Goal: Task Accomplishment & Management: Complete application form

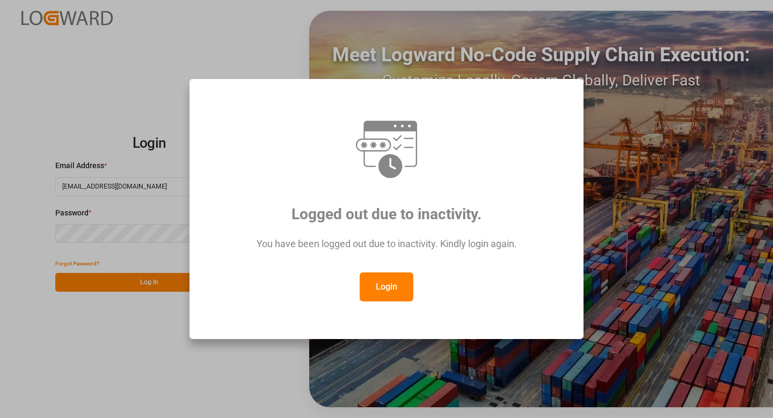
click at [390, 289] on button "Login" at bounding box center [387, 286] width 54 height 29
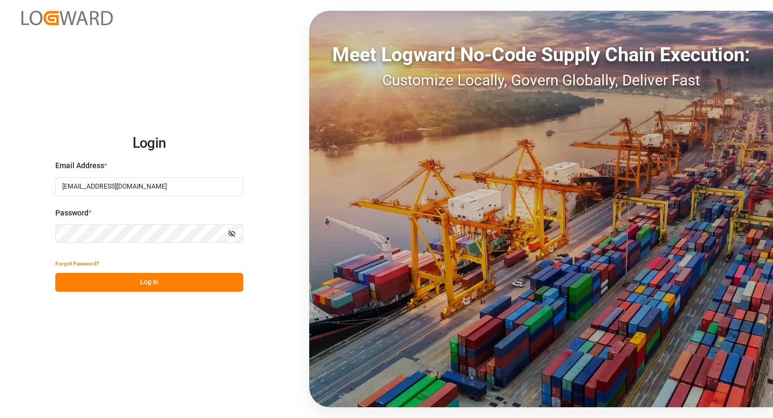
click at [161, 281] on button "Log In" at bounding box center [149, 282] width 188 height 19
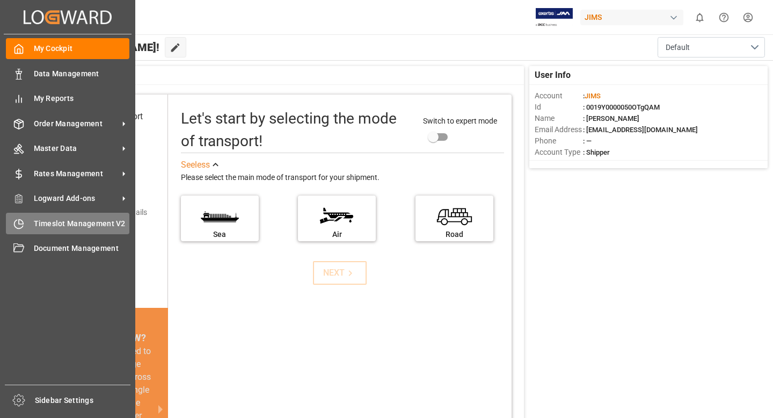
click at [71, 223] on span "Timeslot Management V2" at bounding box center [82, 223] width 96 height 11
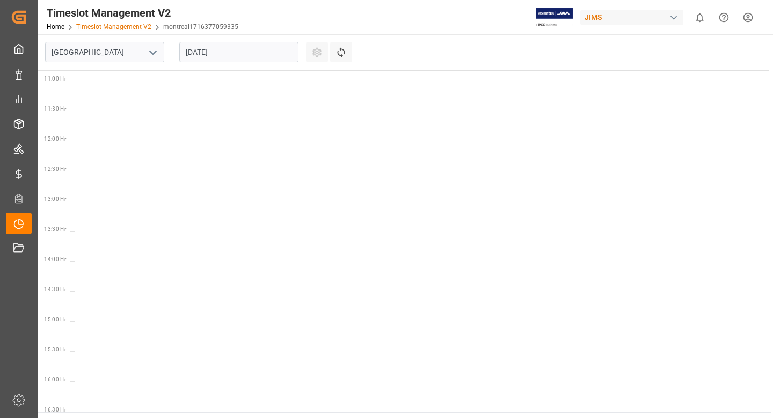
scroll to position [737, 0]
click at [151, 56] on icon "open menu" at bounding box center [153, 52] width 13 height 13
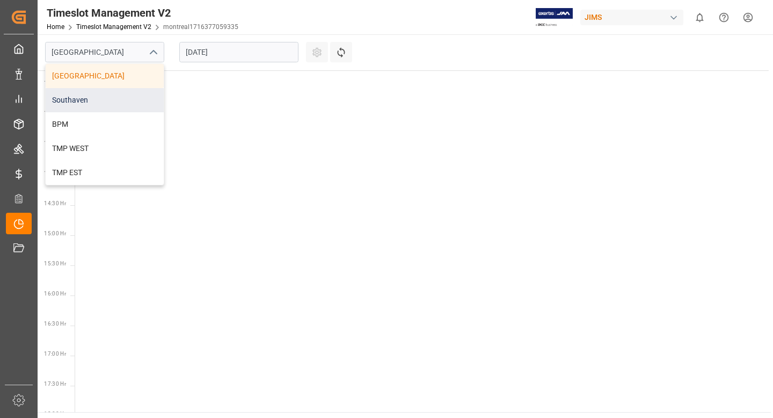
click at [100, 100] on div "Southaven" at bounding box center [105, 100] width 118 height 24
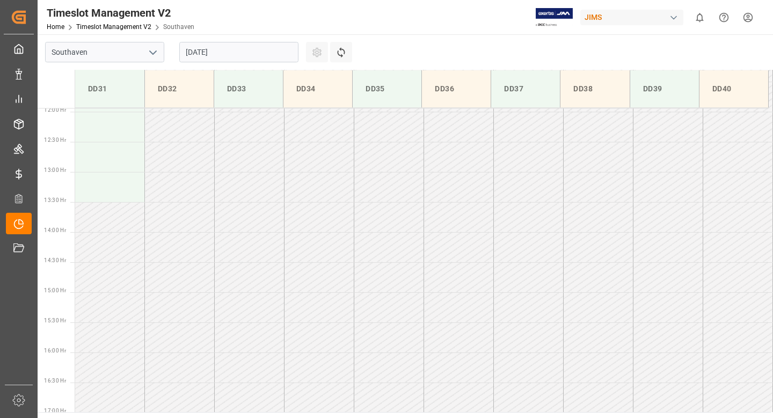
scroll to position [775, 0]
click at [245, 48] on input "[DATE]" at bounding box center [238, 52] width 119 height 20
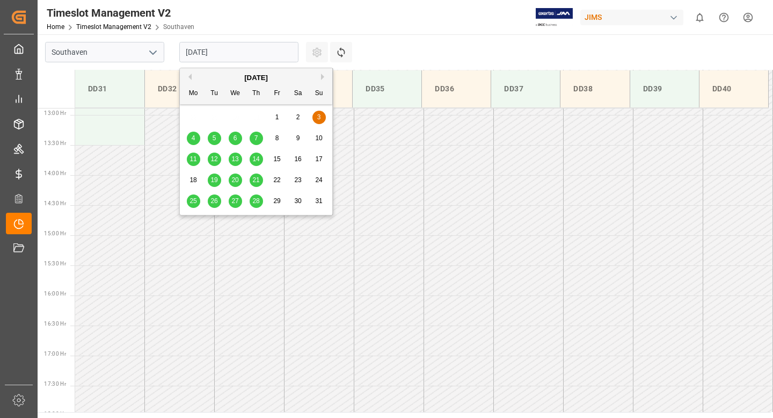
click at [321, 76] on button "Next Month" at bounding box center [324, 77] width 6 height 6
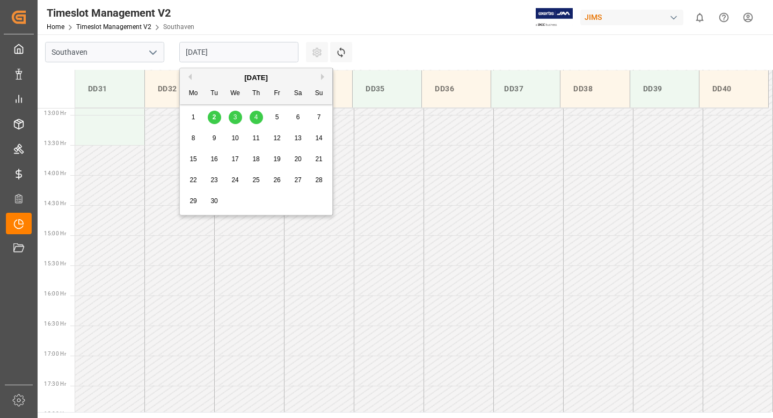
click at [237, 118] on div "3" at bounding box center [235, 117] width 13 height 13
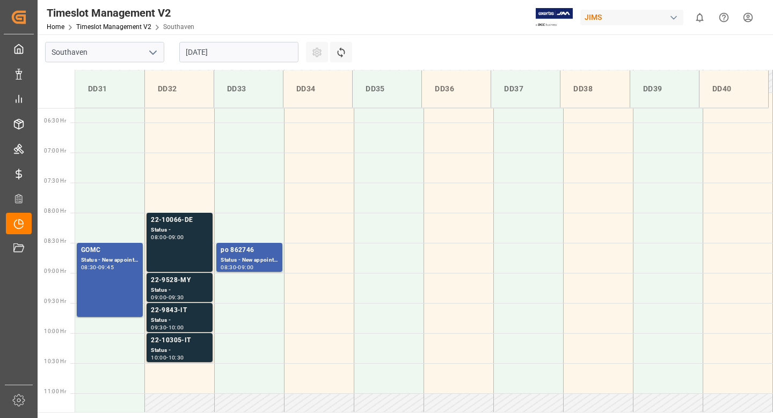
scroll to position [382, 0]
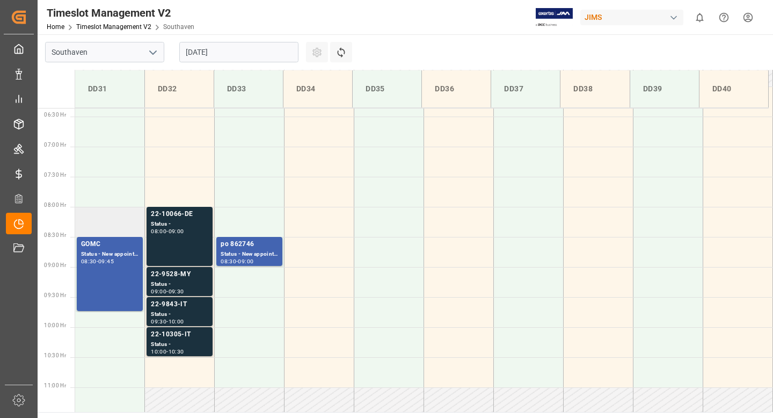
click at [117, 218] on td at bounding box center [110, 222] width 70 height 30
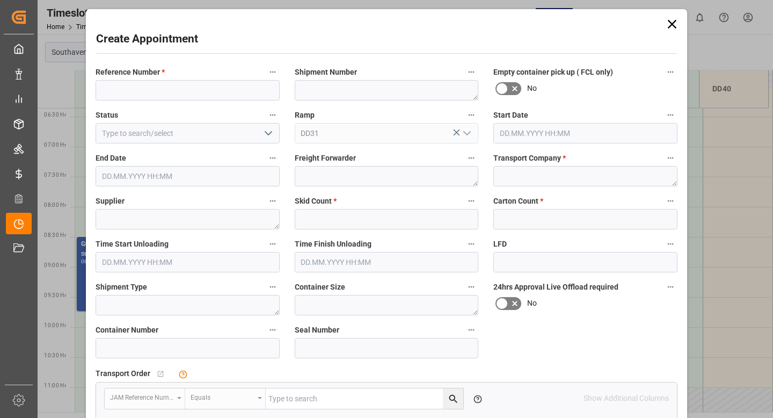
type input "[DATE] 08:00"
type input "[DATE] 08:30"
paste input "22-8954-ID"
type input "22-8954-ID"
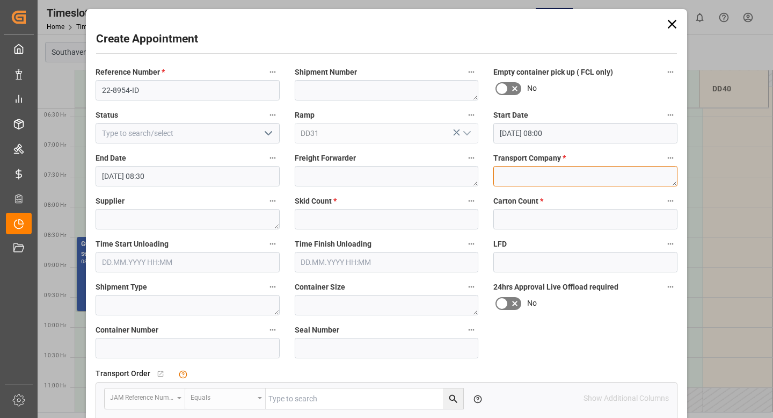
click at [531, 172] on textarea at bounding box center [585, 176] width 184 height 20
type textarea "F&W"
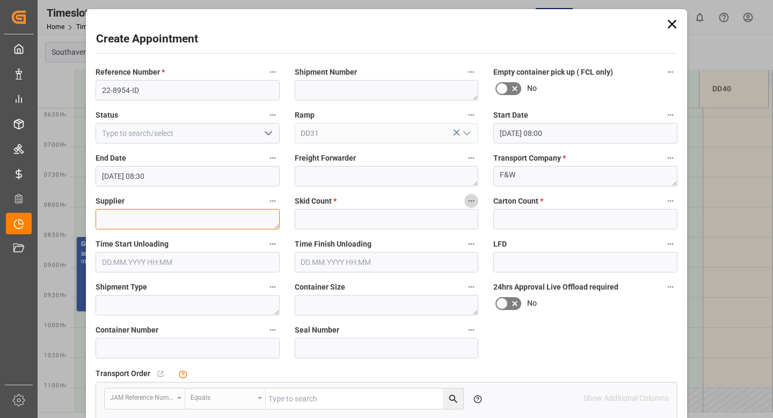
click at [204, 216] on textarea at bounding box center [188, 219] width 184 height 20
type textarea "PT WILDWOOD"
type input "1"
type input "9"
click at [557, 345] on div "Reference Number * 22-8954-ID Shipment Number Empty container pick up ( FCL onl…" at bounding box center [386, 333] width 597 height 544
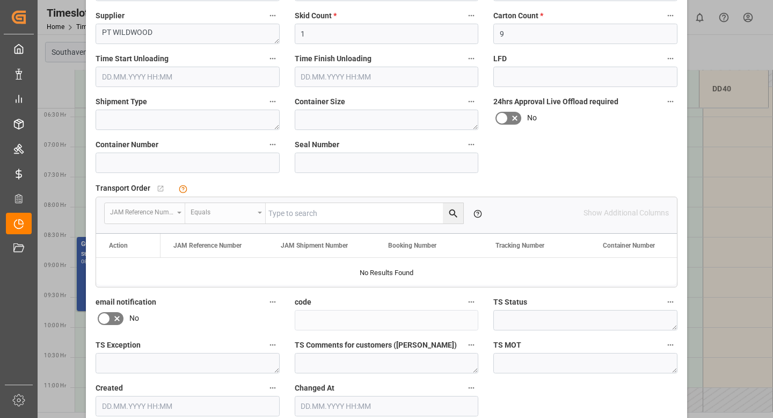
scroll to position [238, 0]
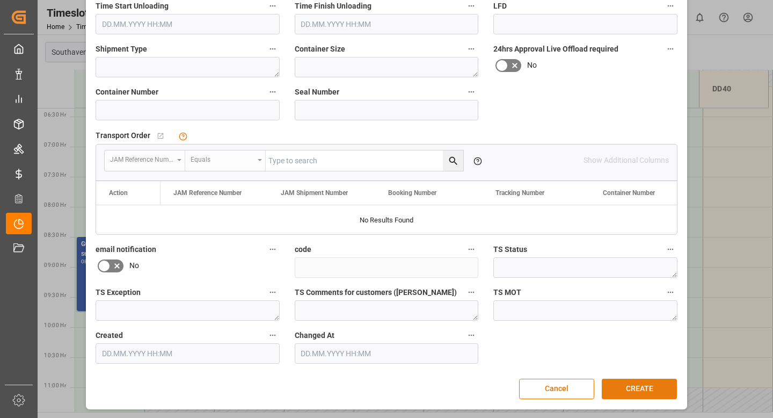
click at [633, 393] on button "CREATE" at bounding box center [639, 389] width 75 height 20
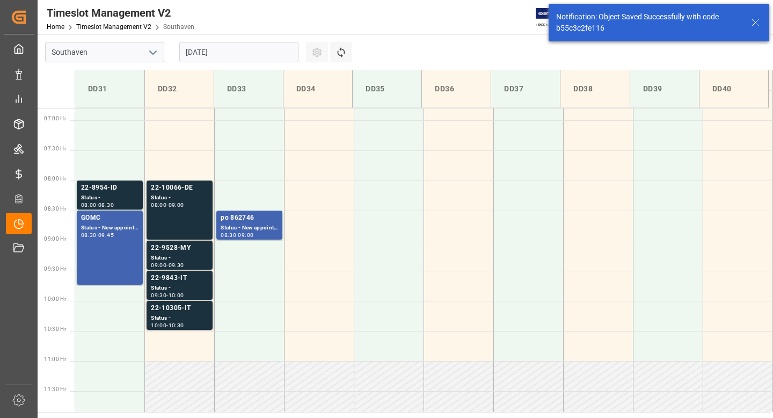
scroll to position [414, 0]
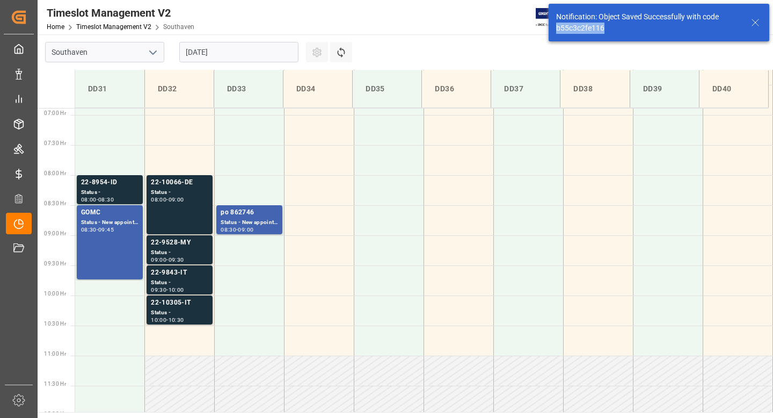
drag, startPoint x: 614, startPoint y: 28, endPoint x: 553, endPoint y: 26, distance: 60.7
click at [553, 26] on div "Notification: Object Saved Successfully with code b55c3c2fe116" at bounding box center [659, 23] width 221 height 38
copy div "b55c3c2fe116"
